Goal: Register for event/course

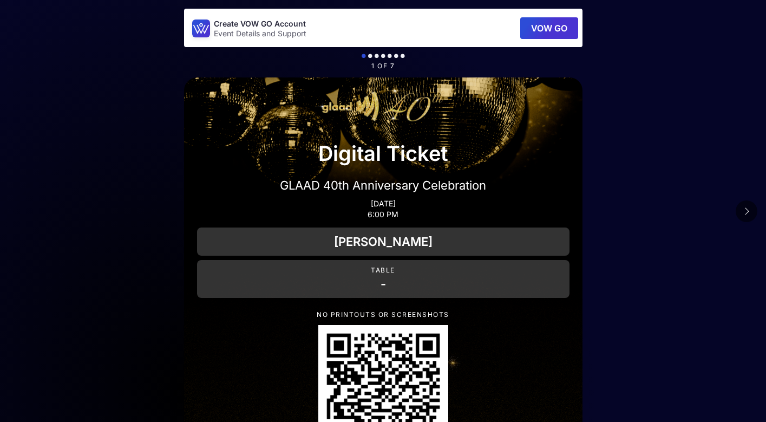
click at [747, 214] on icon at bounding box center [746, 211] width 5 height 9
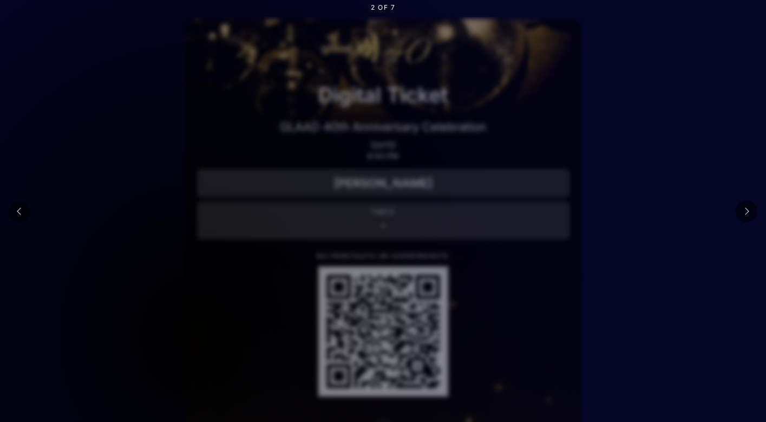
scroll to position [107, 0]
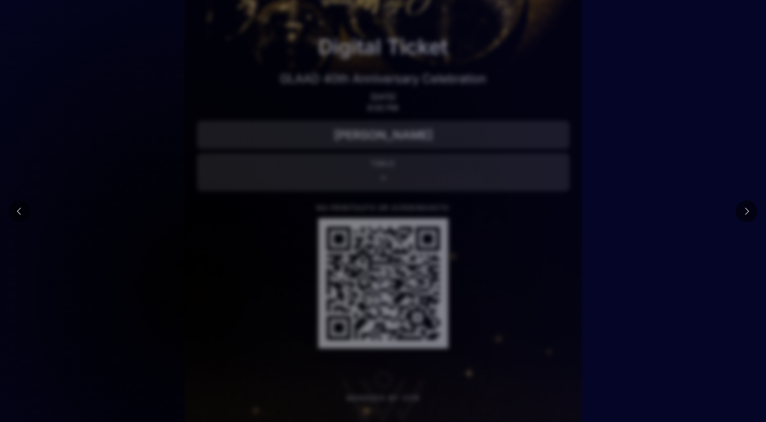
click at [745, 212] on icon at bounding box center [746, 211] width 5 height 9
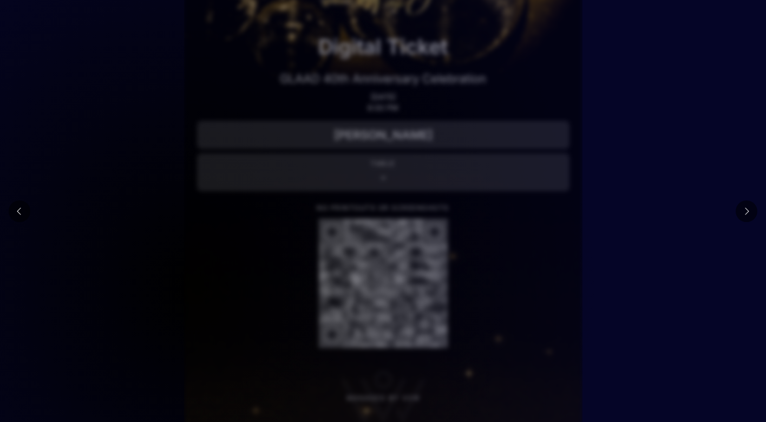
scroll to position [0, 0]
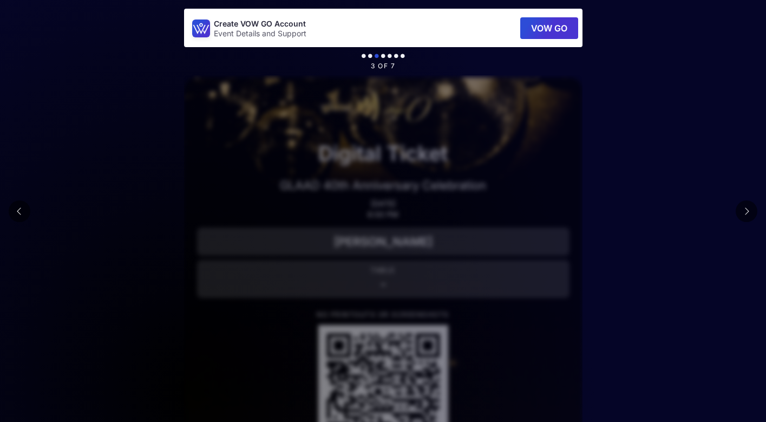
click at [745, 212] on icon at bounding box center [746, 211] width 5 height 9
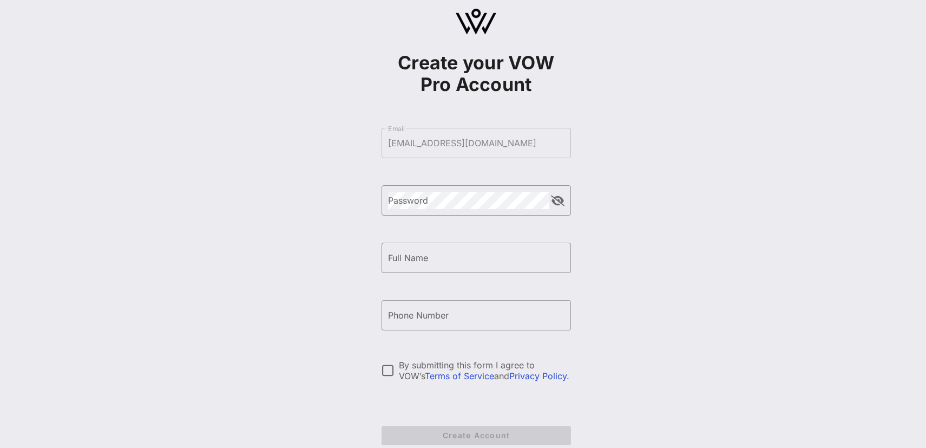
scroll to position [64, 0]
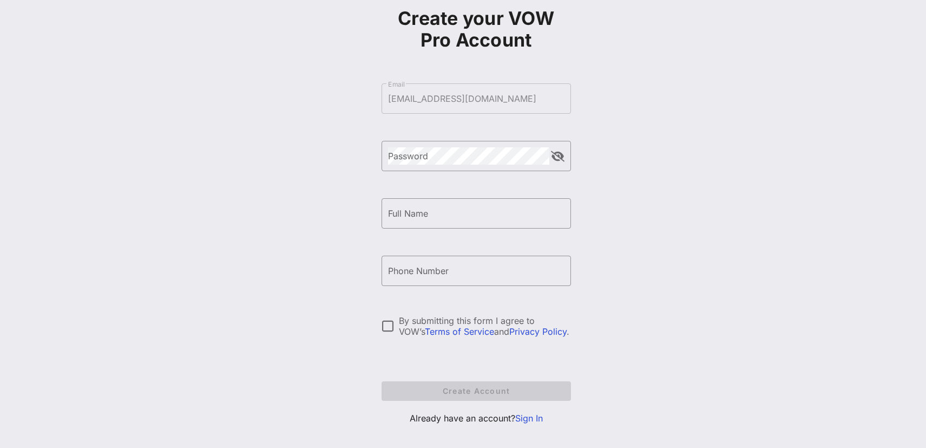
click at [523, 419] on link "Sign In" at bounding box center [529, 417] width 28 height 11
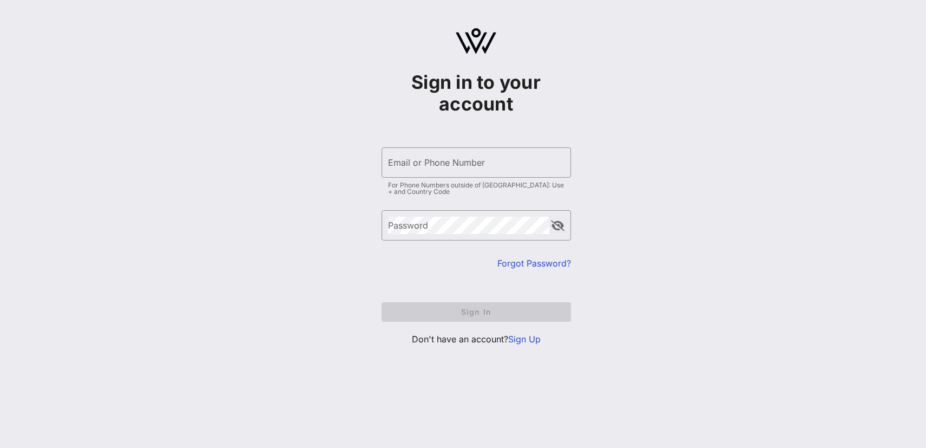
type input "[EMAIL_ADDRESS][DOMAIN_NAME]"
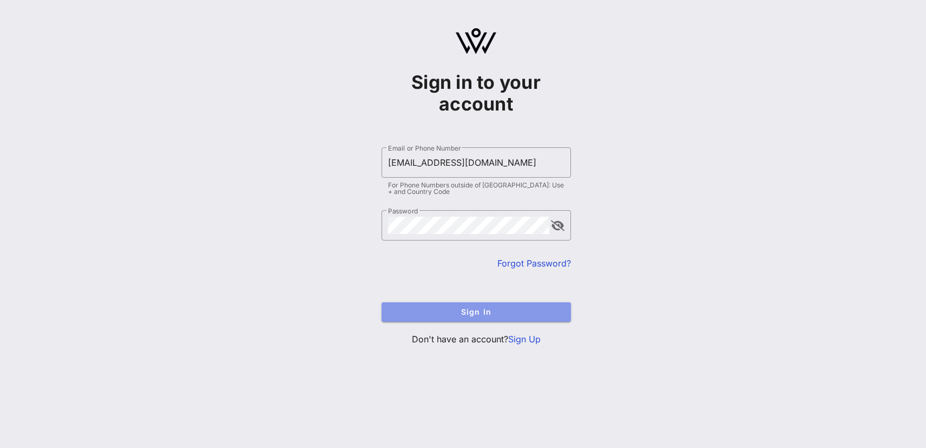
click at [475, 318] on button "Sign In" at bounding box center [476, 311] width 189 height 19
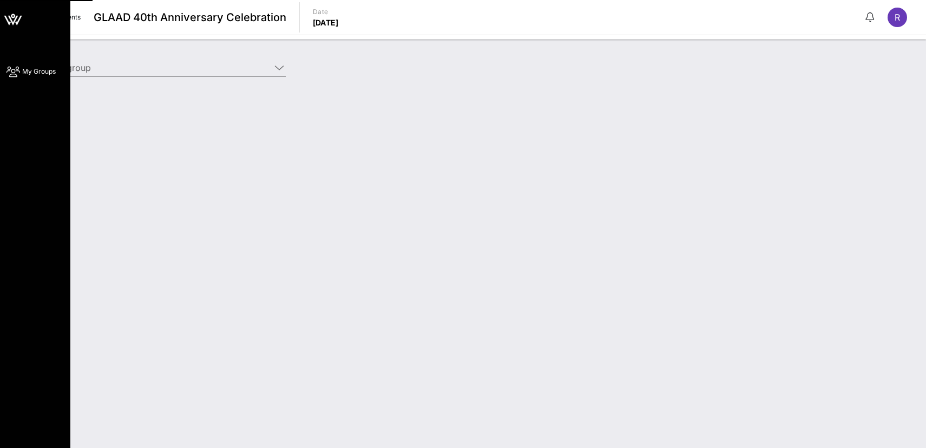
type input "[PERSON_NAME] ([PERSON_NAME]) [[PERSON_NAME], [EMAIL_ADDRESS][DOMAIN_NAME]]"
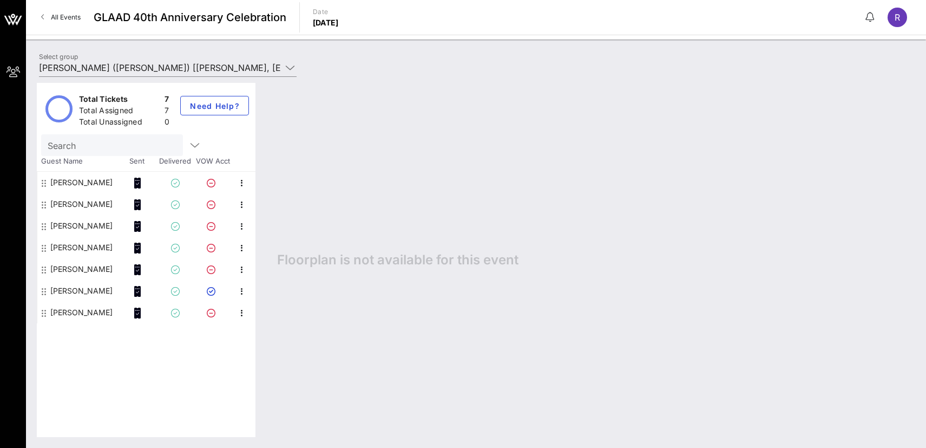
click at [45, 228] on icon at bounding box center [44, 226] width 4 height 9
click at [68, 228] on div "[PERSON_NAME]" at bounding box center [81, 226] width 62 height 22
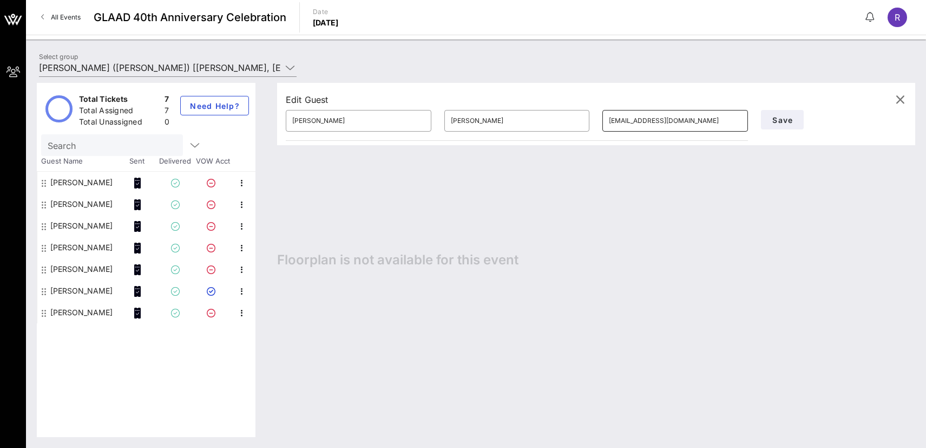
click at [646, 124] on input "[EMAIL_ADDRESS][DOMAIN_NAME]" at bounding box center [675, 120] width 133 height 17
click at [646, 126] on input "[EMAIL_ADDRESS][DOMAIN_NAME]" at bounding box center [675, 120] width 133 height 17
click at [646, 125] on input "[EMAIL_ADDRESS][DOMAIN_NAME]" at bounding box center [675, 120] width 133 height 17
click at [646, 126] on input "[EMAIL_ADDRESS][DOMAIN_NAME]" at bounding box center [675, 120] width 133 height 17
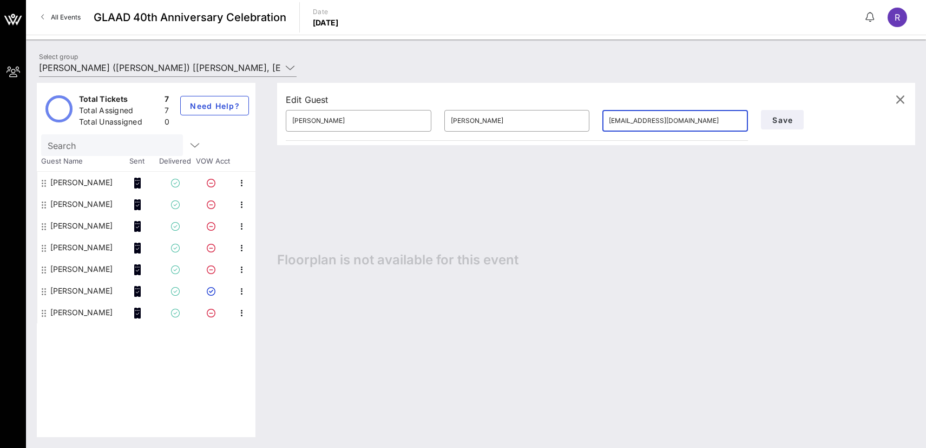
click at [646, 126] on input "jgaeta@gmail.com" at bounding box center [675, 120] width 133 height 17
paste input "212"
type input "jgaeta212@gmail.com"
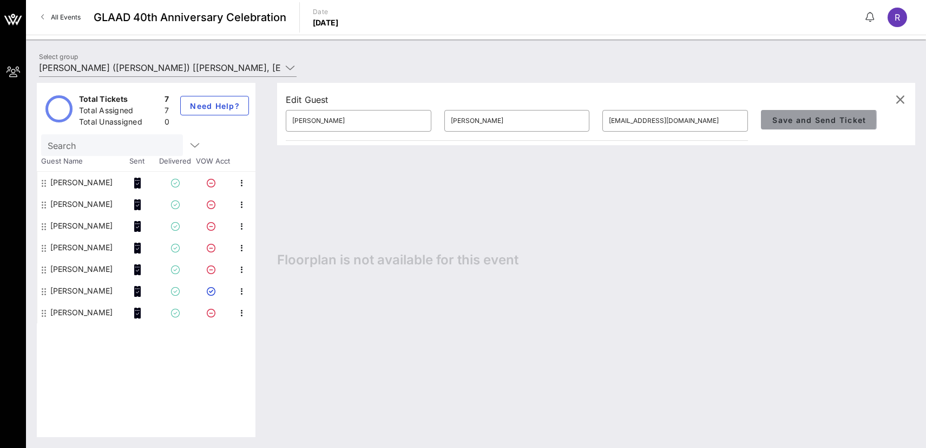
click at [765, 122] on span "Save and Send Ticket" at bounding box center [819, 119] width 94 height 9
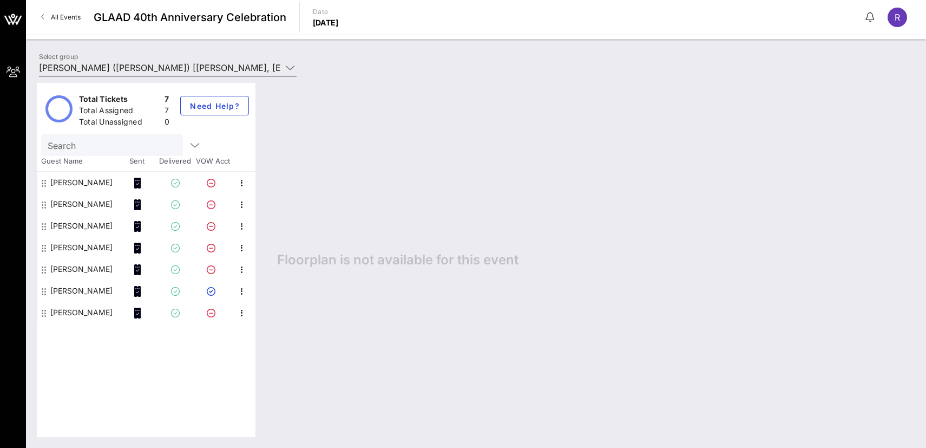
click at [55, 249] on div "[PERSON_NAME]" at bounding box center [81, 247] width 62 height 22
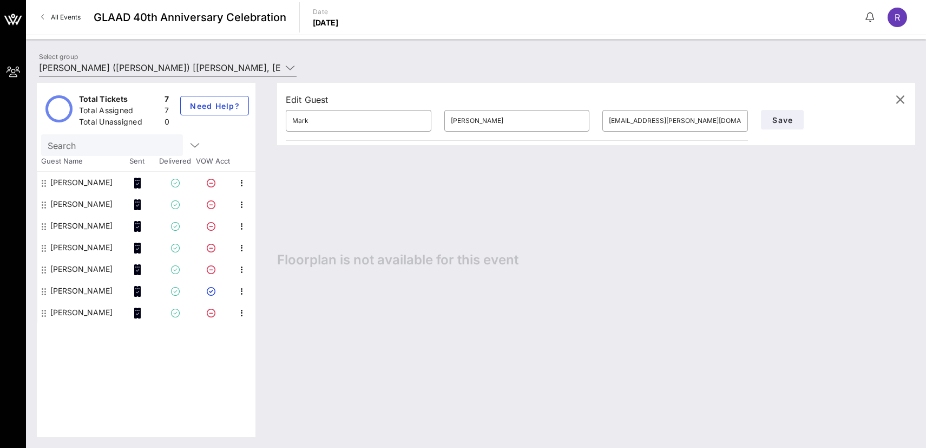
click at [59, 203] on div "Christopher Horn" at bounding box center [81, 204] width 62 height 22
type input "Christopher"
type input "Horn"
type input "christopher.a.horn@gmail.com"
click at [63, 248] on div "[PERSON_NAME]" at bounding box center [81, 247] width 62 height 22
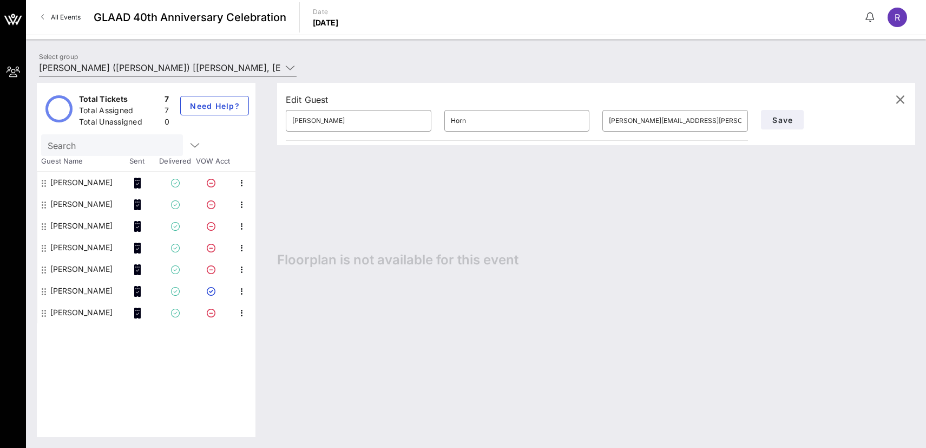
type input "Mark"
type input "Bermudez"
type input "mark.a.bermudez@gmail.com"
